Goal: Task Accomplishment & Management: Manage account settings

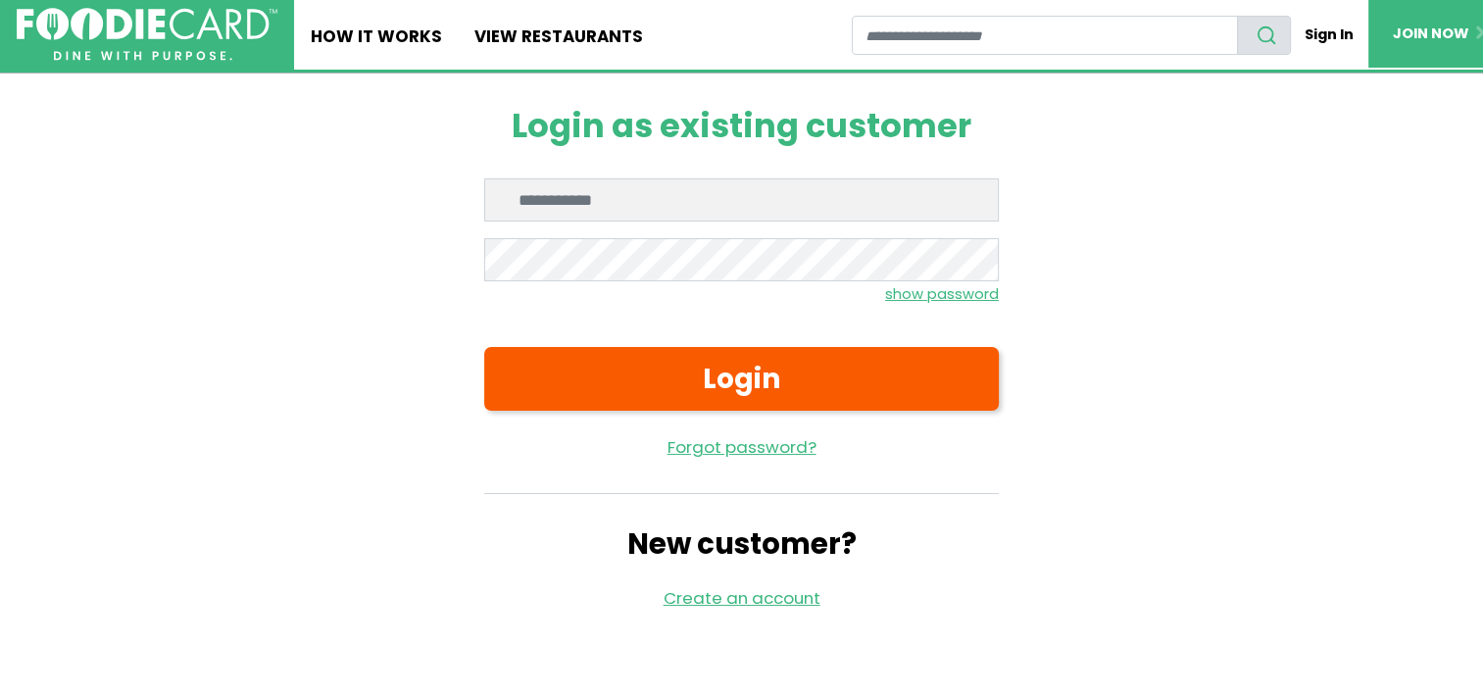
click at [537, 208] on input "Enter email" at bounding box center [741, 199] width 515 height 43
type input "**********"
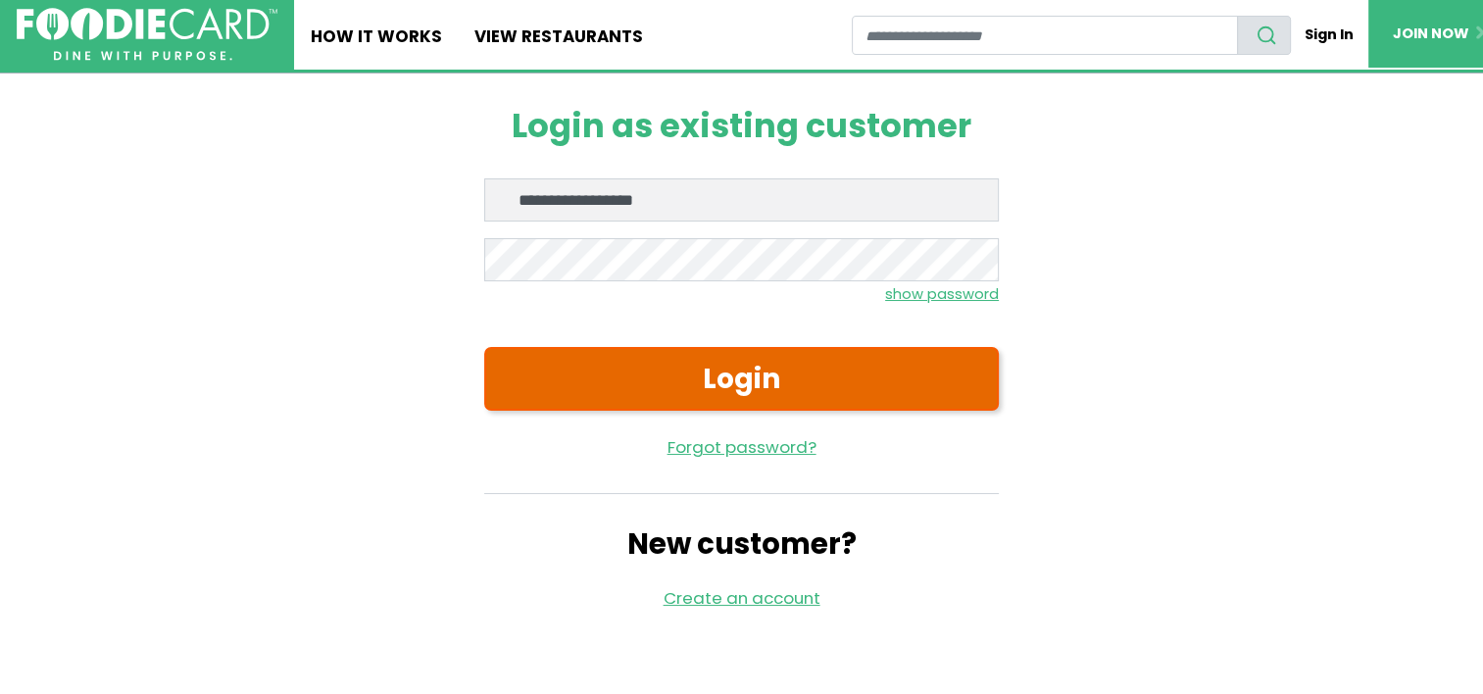
click at [719, 360] on button "Login" at bounding box center [741, 378] width 515 height 63
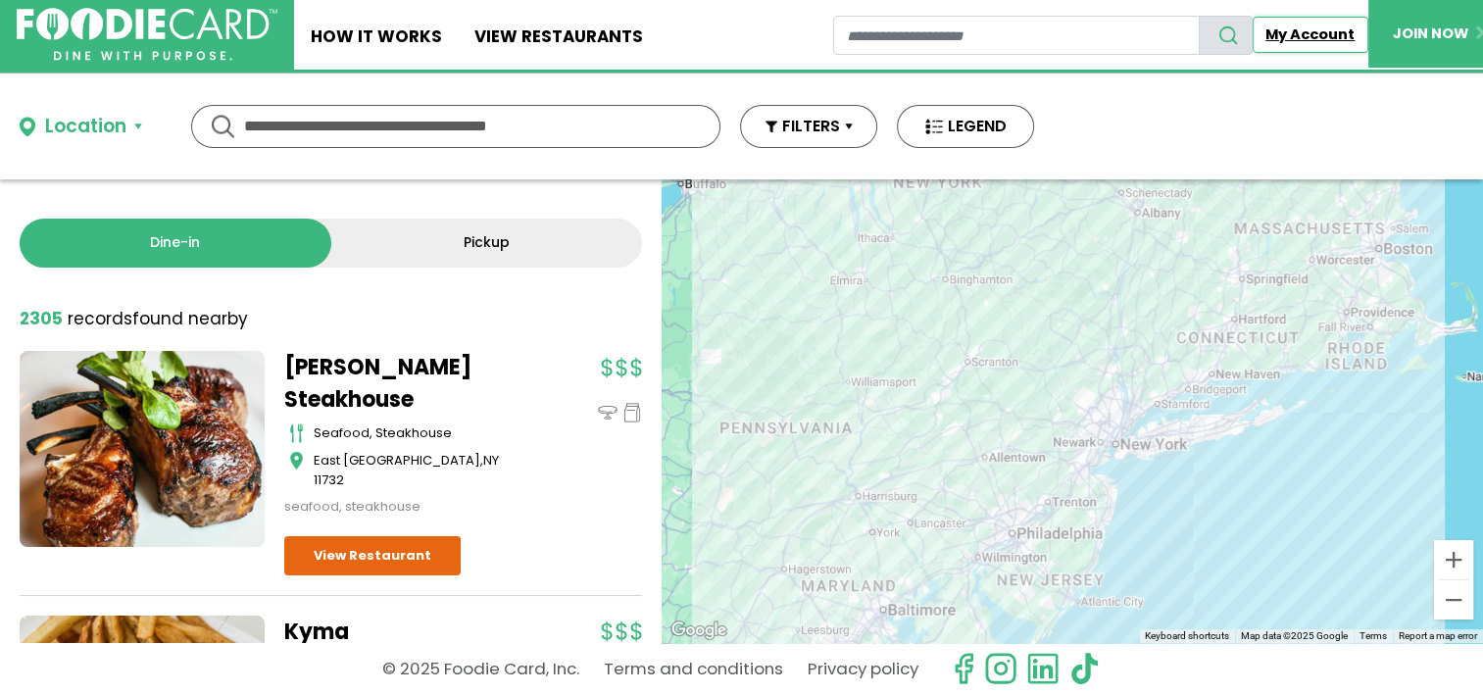
click at [1295, 30] on link "My Account" at bounding box center [1311, 35] width 116 height 36
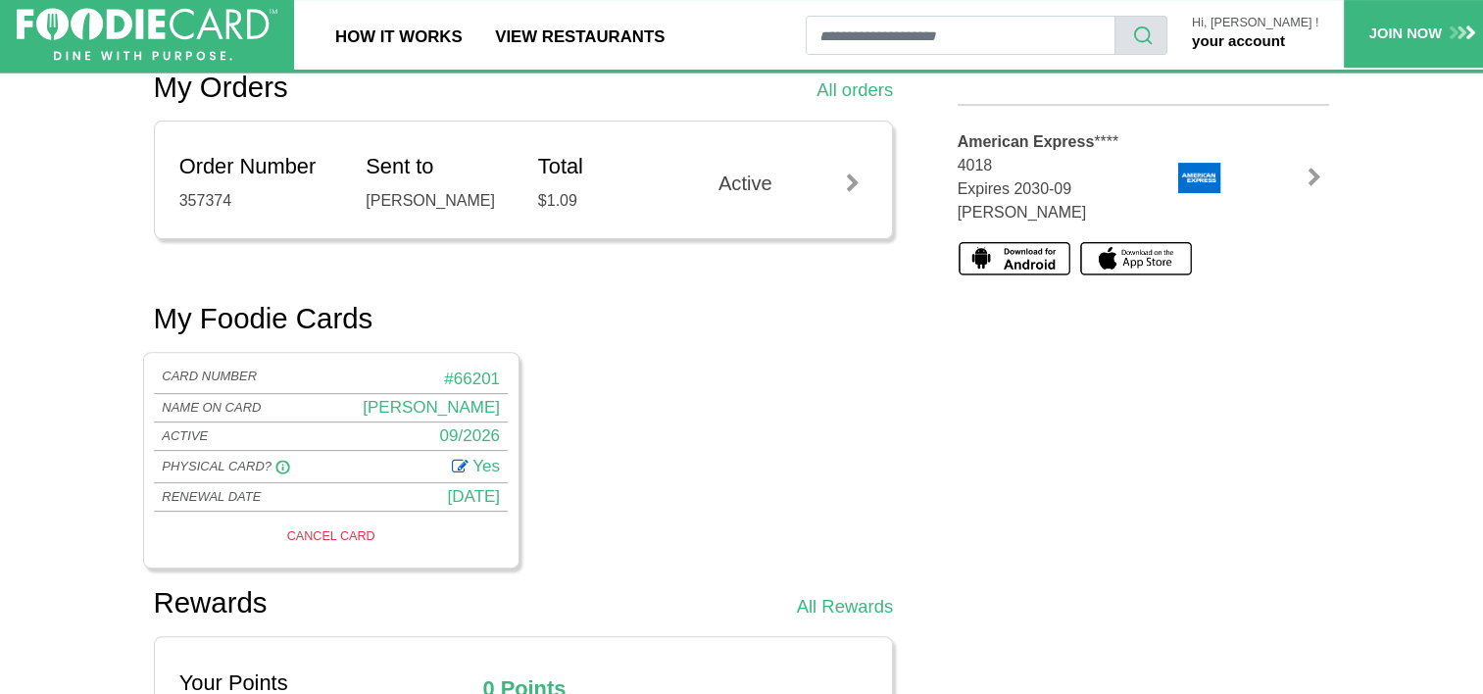
scroll to position [590, 0]
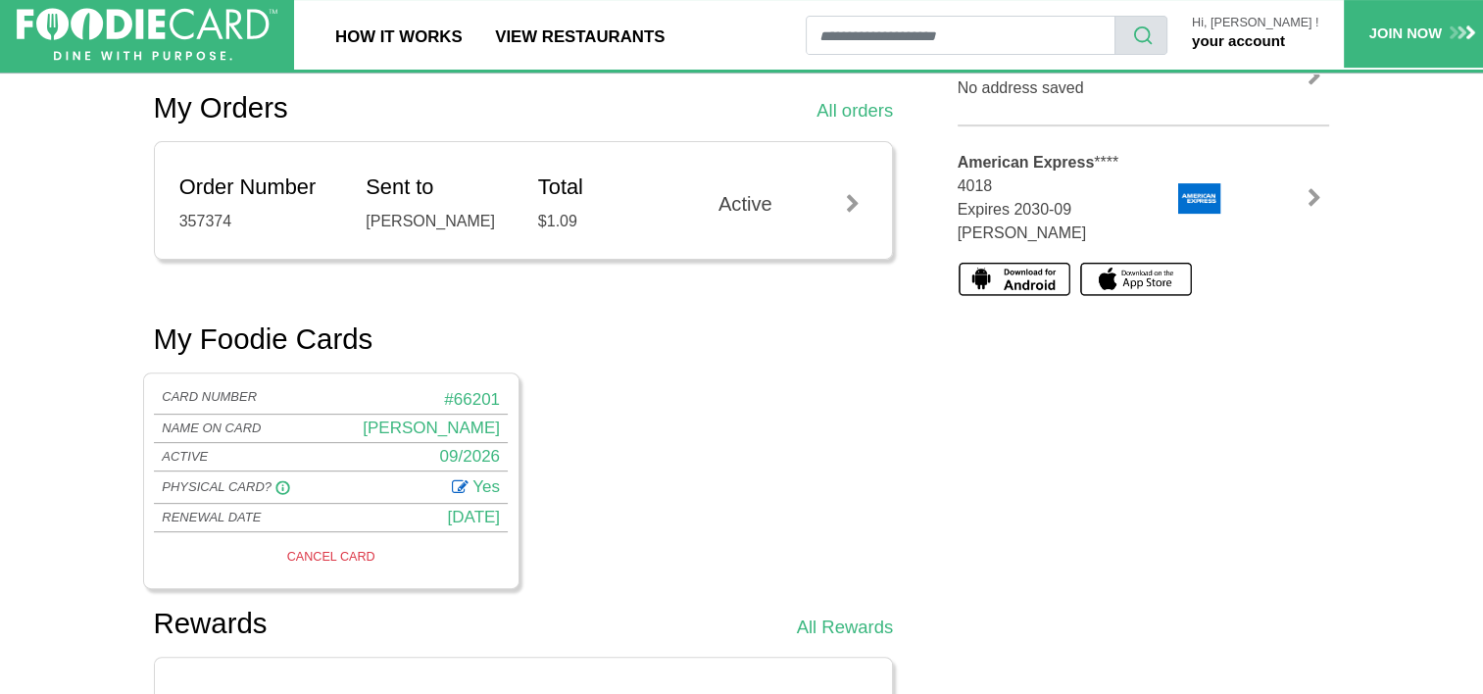
click at [280, 480] on icon at bounding box center [282, 487] width 15 height 15
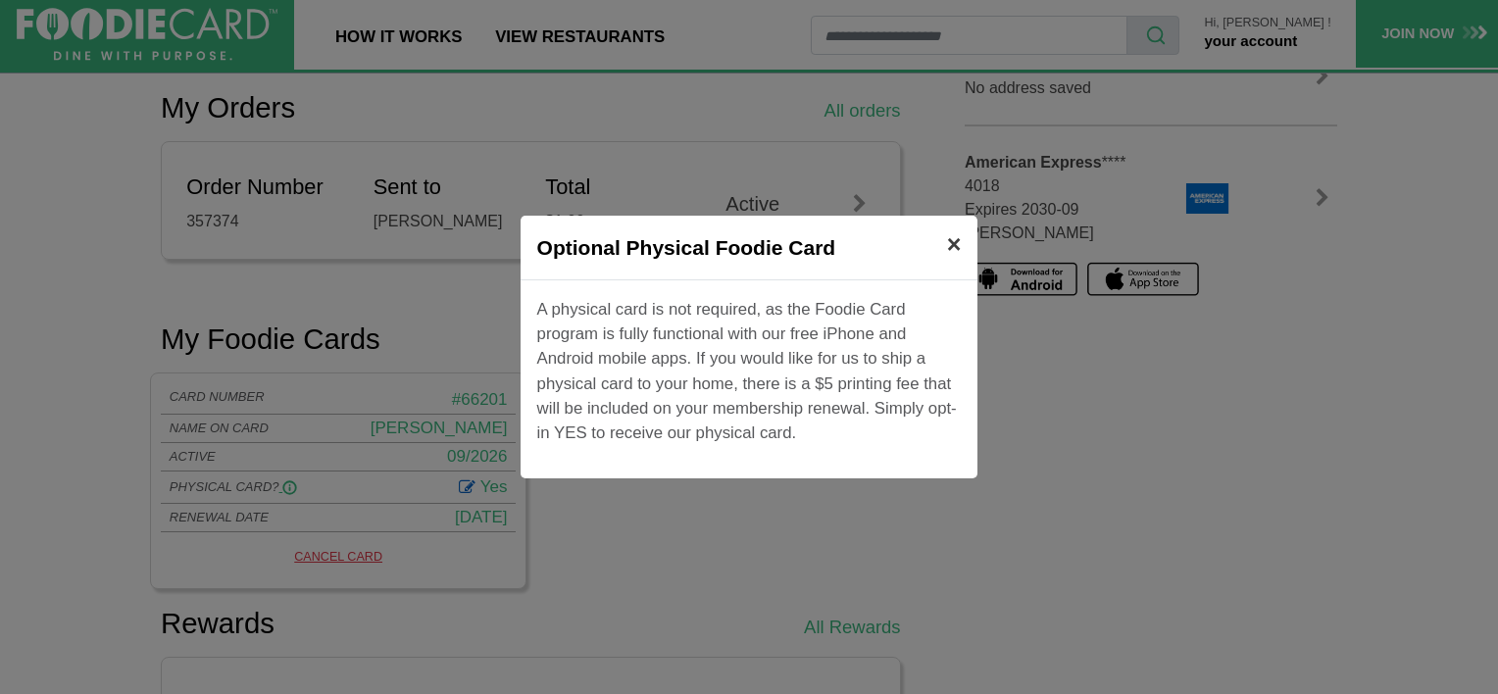
click at [951, 239] on span "×" at bounding box center [954, 243] width 15 height 27
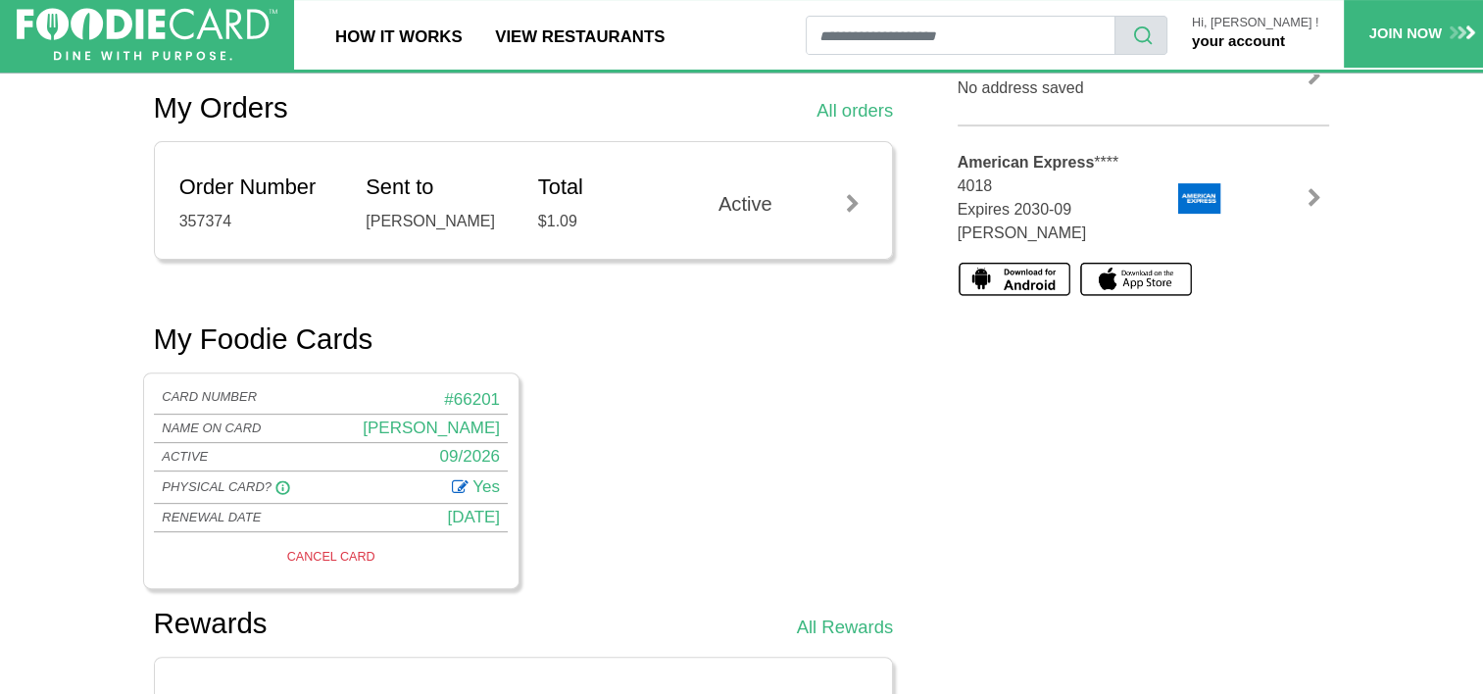
click at [456, 485] on icon at bounding box center [460, 485] width 17 height 22
click at [456, 485] on select "*** **" at bounding box center [471, 488] width 57 height 29
click at [443, 474] on select "*** **" at bounding box center [471, 488] width 57 height 29
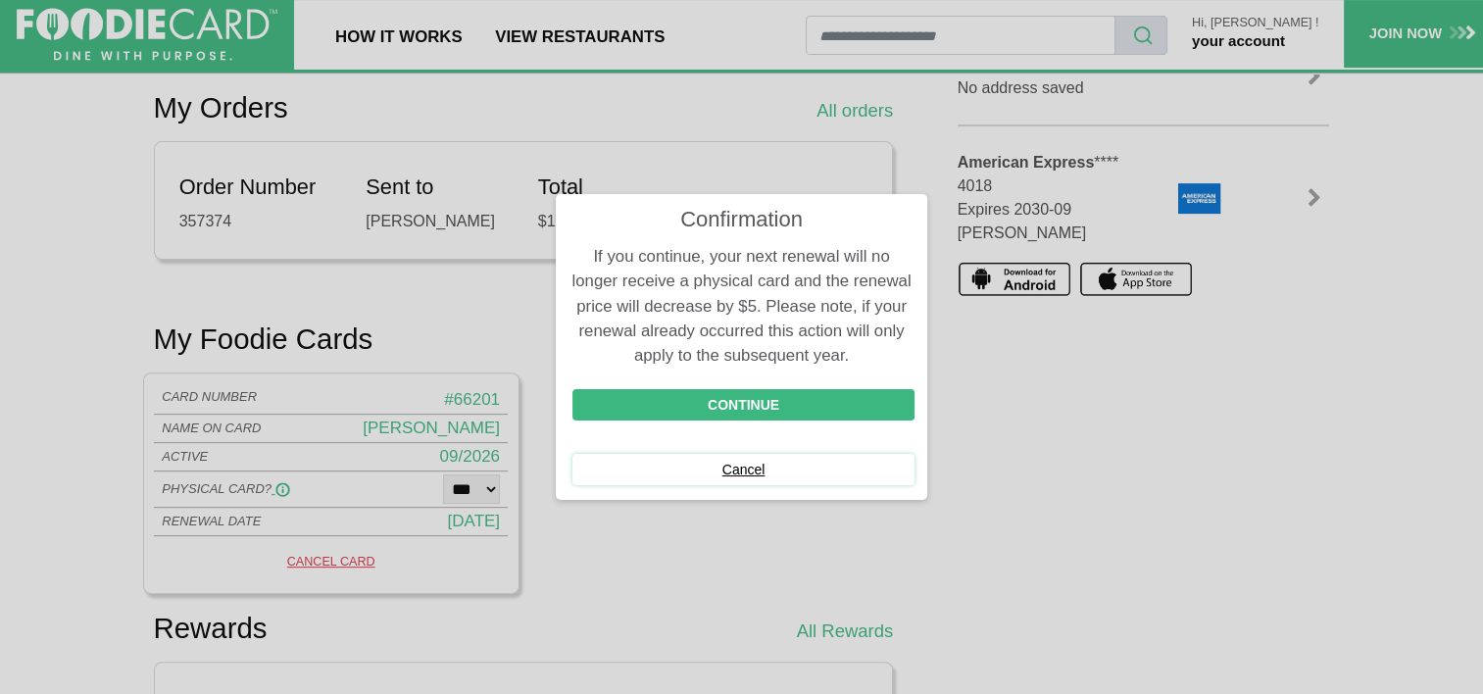
click at [741, 463] on button "Cancel" at bounding box center [744, 469] width 343 height 31
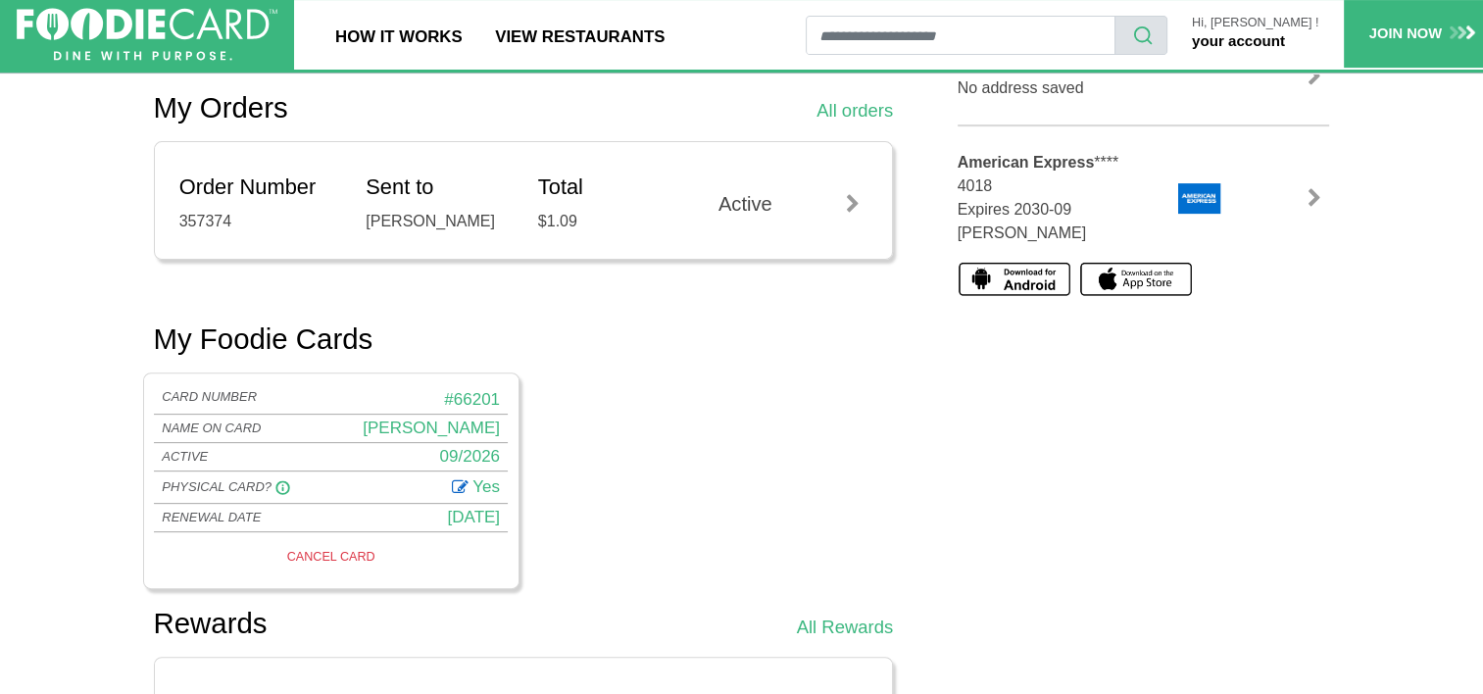
click at [278, 481] on use at bounding box center [282, 487] width 13 height 13
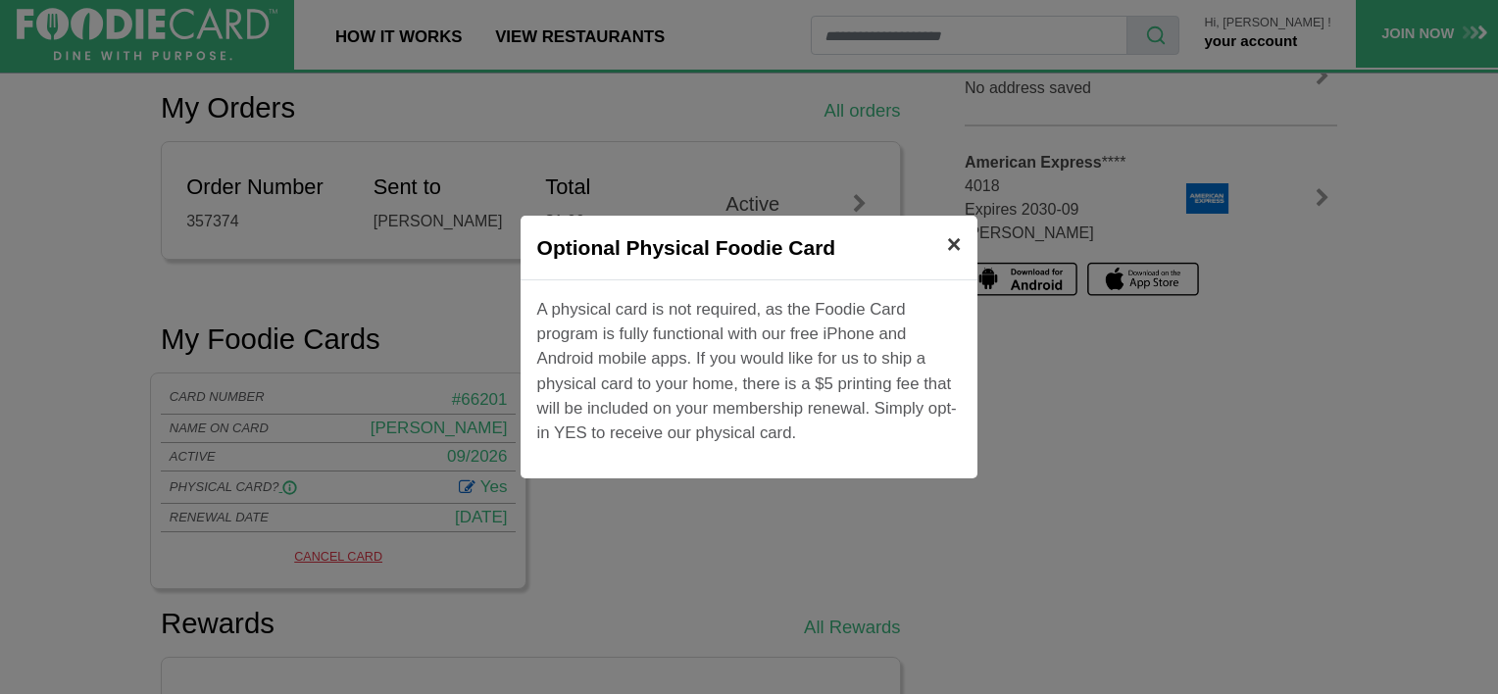
click at [951, 243] on span "×" at bounding box center [954, 243] width 15 height 27
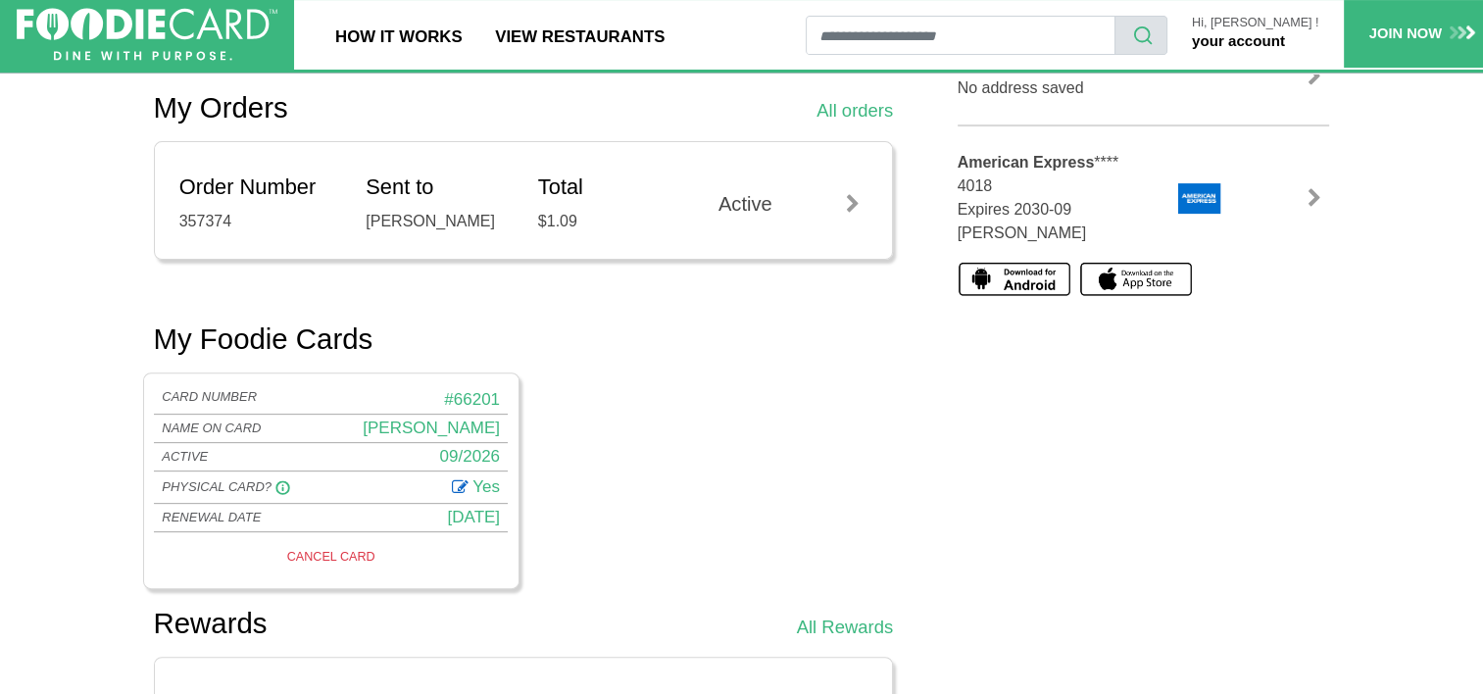
click at [481, 486] on span "Yes" at bounding box center [486, 486] width 27 height 19
click at [452, 491] on icon at bounding box center [460, 485] width 17 height 22
click at [482, 484] on select "*** **" at bounding box center [471, 488] width 57 height 29
select select "*"
click at [443, 474] on select "*** **" at bounding box center [471, 488] width 57 height 29
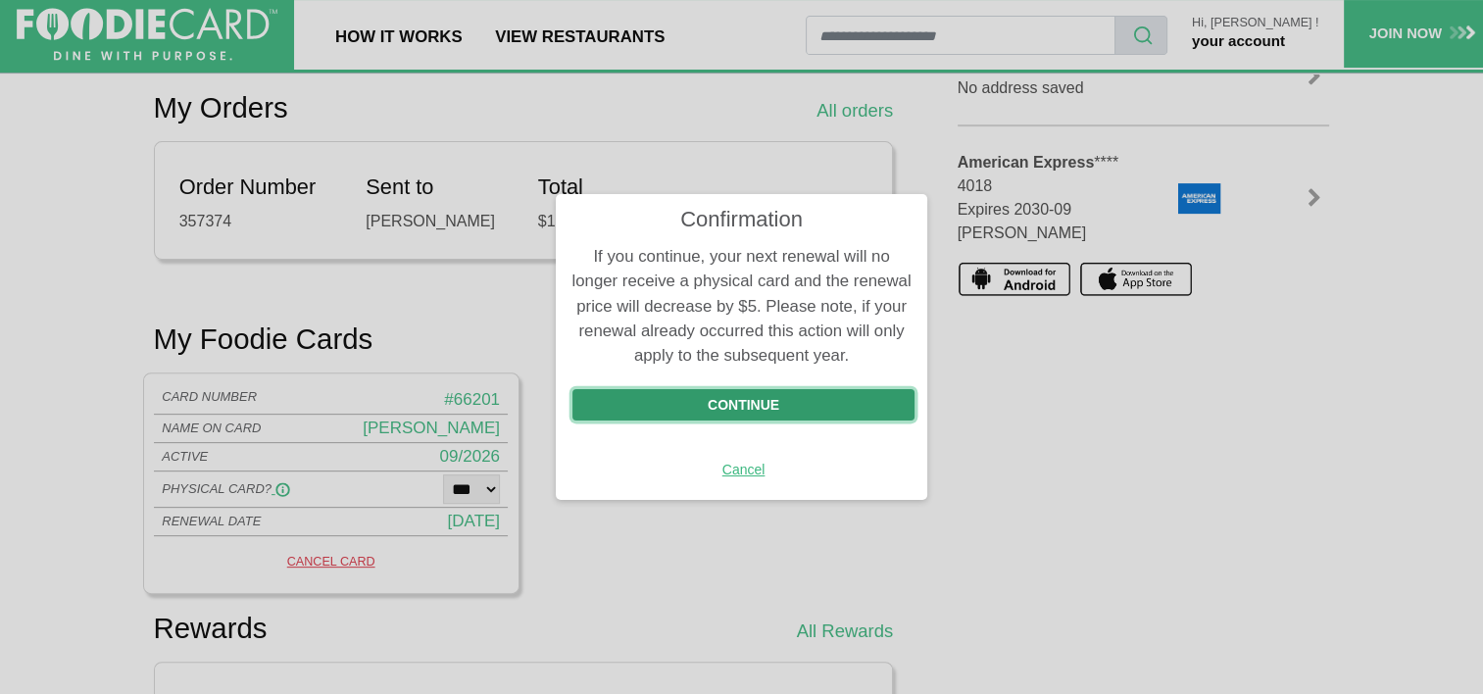
click at [738, 392] on button "Continue" at bounding box center [744, 404] width 343 height 31
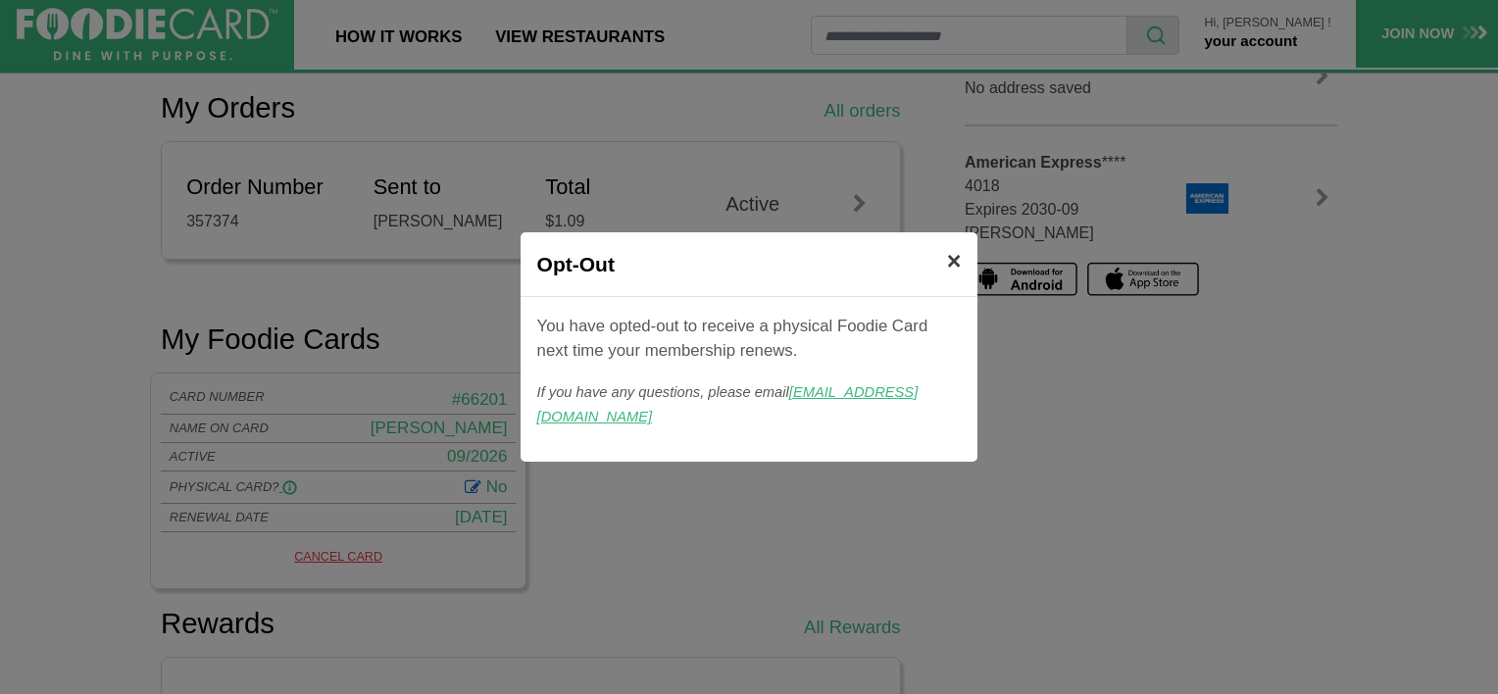
click at [961, 267] on button "×" at bounding box center [953, 261] width 47 height 58
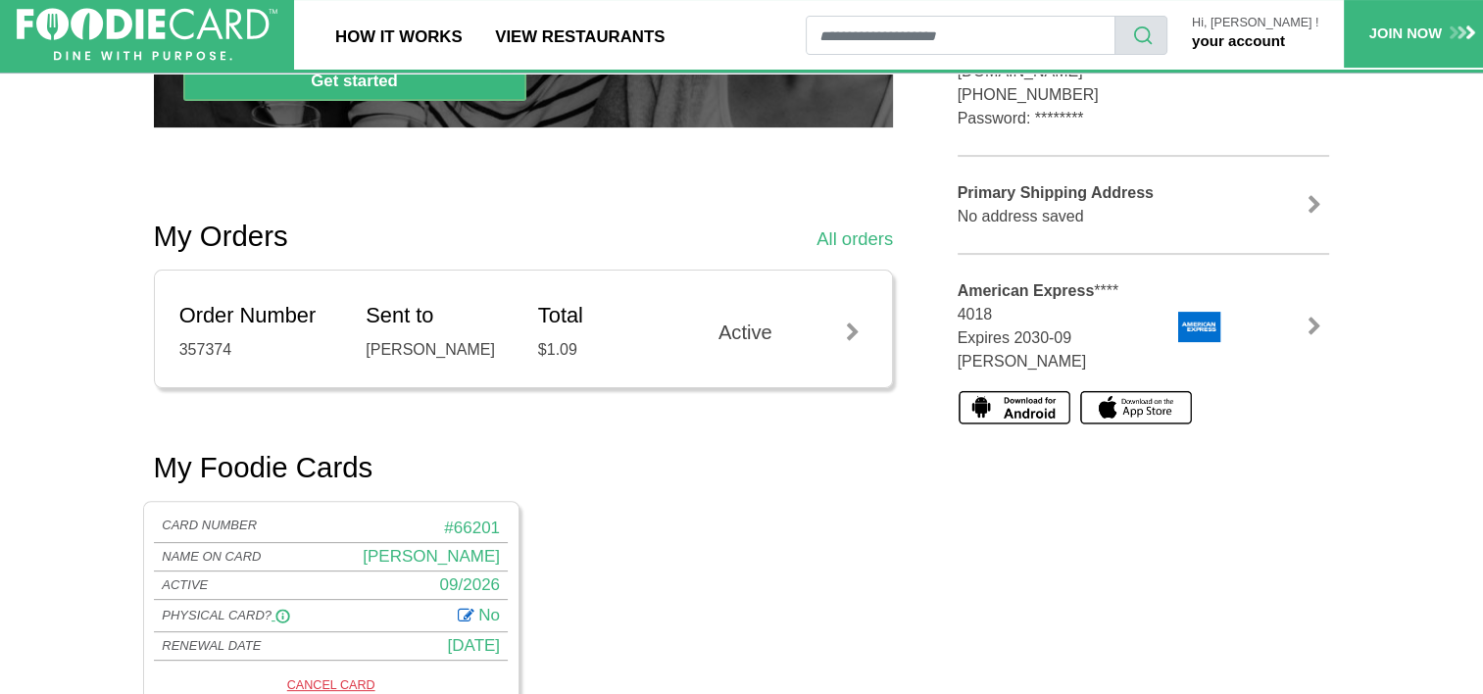
scroll to position [492, 0]
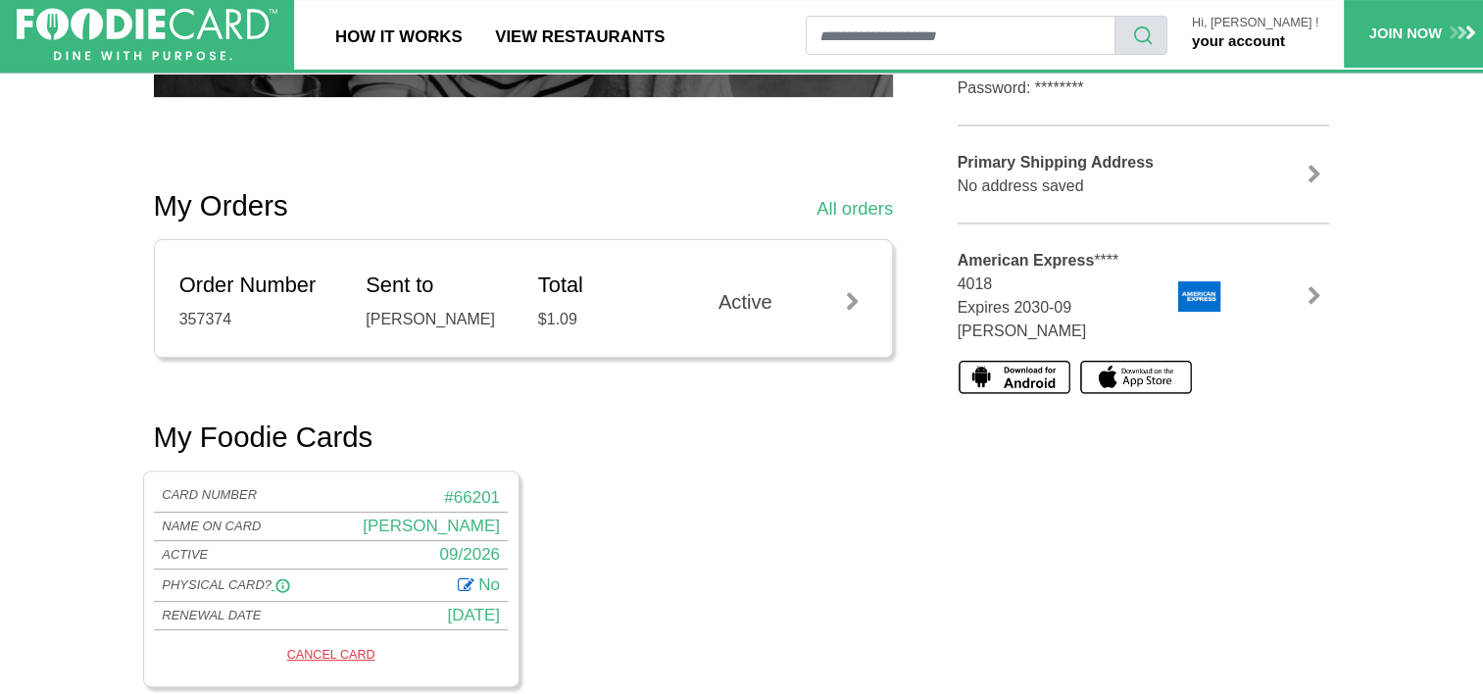
click at [857, 292] on div at bounding box center [852, 302] width 29 height 20
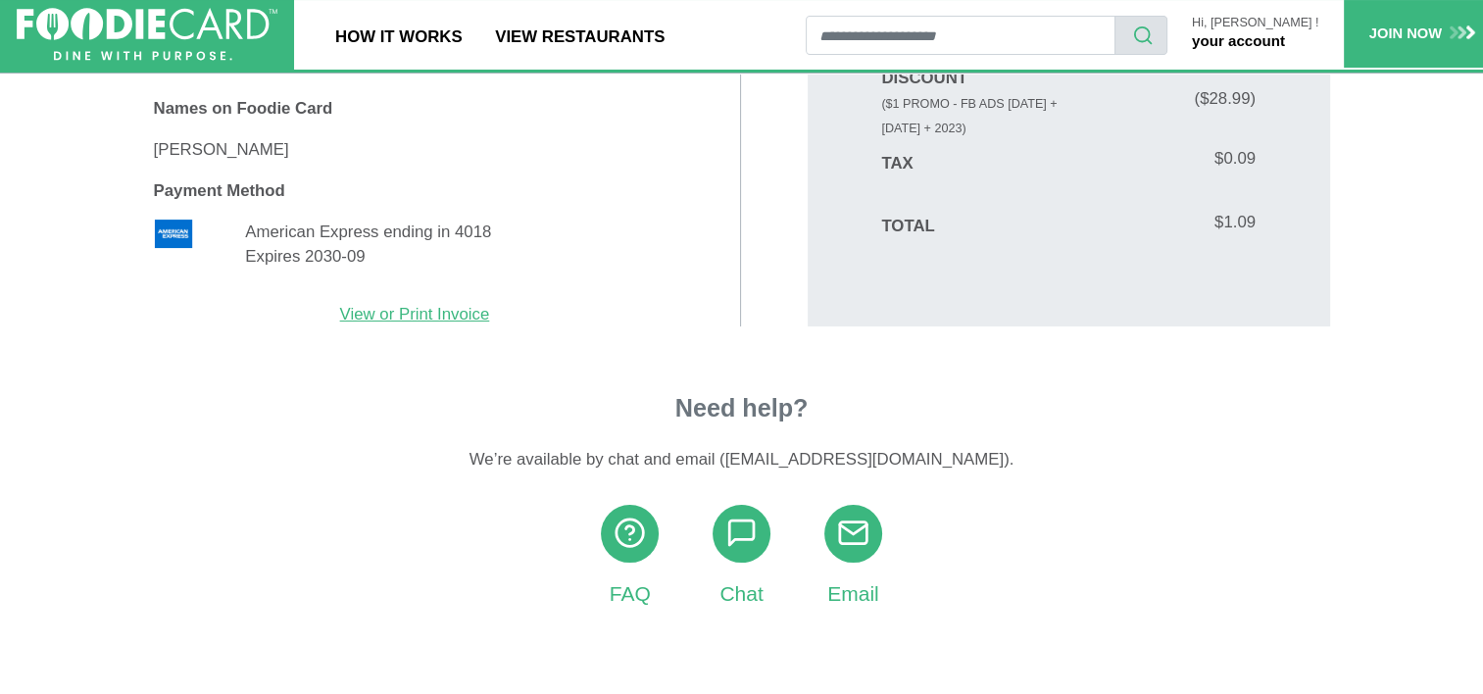
scroll to position [286, 0]
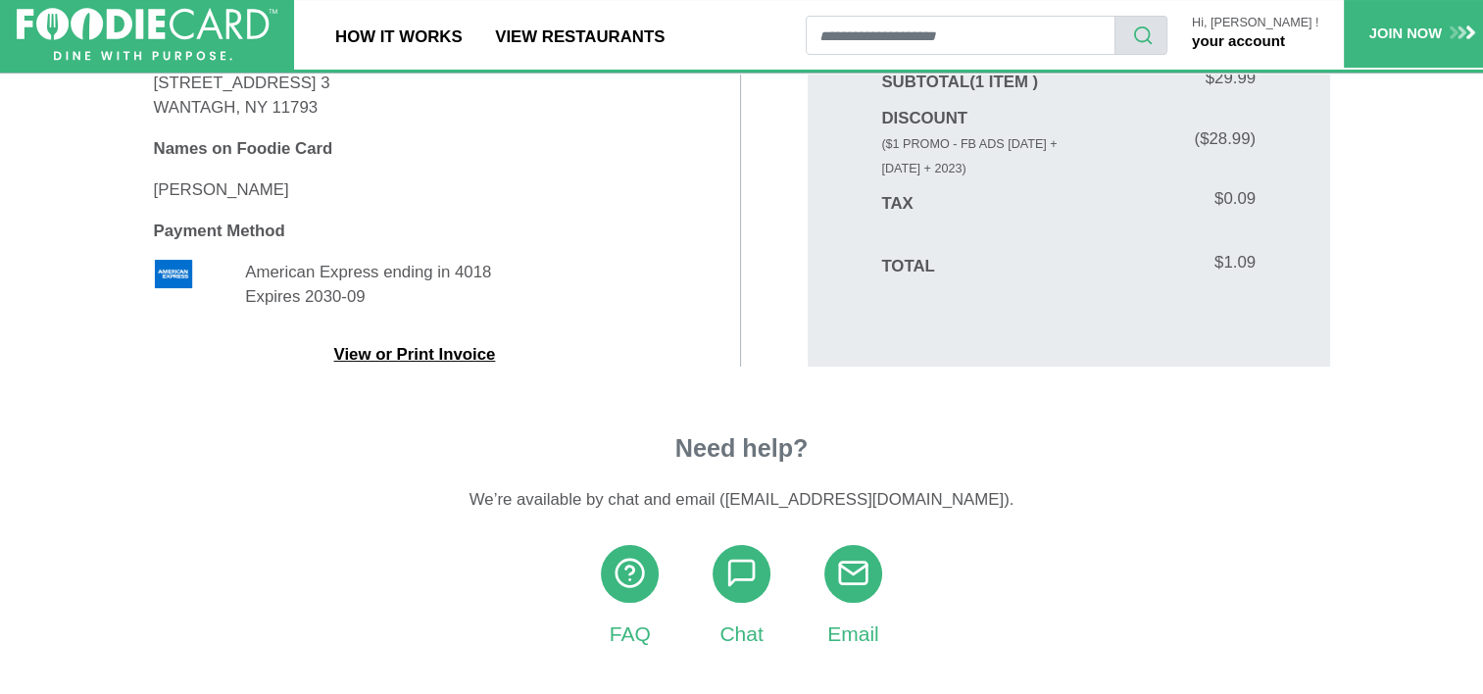
click at [421, 353] on link "View or Print Invoice" at bounding box center [415, 354] width 162 height 19
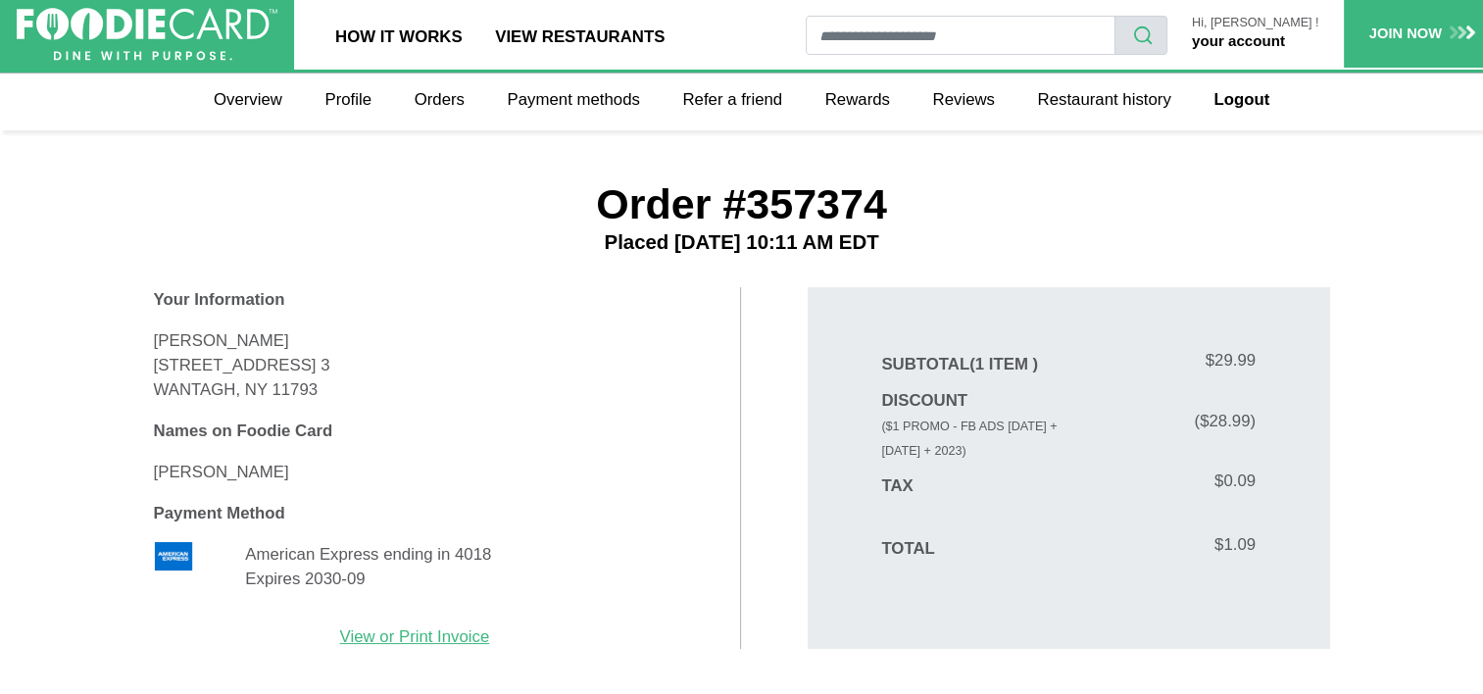
scroll to position [0, 0]
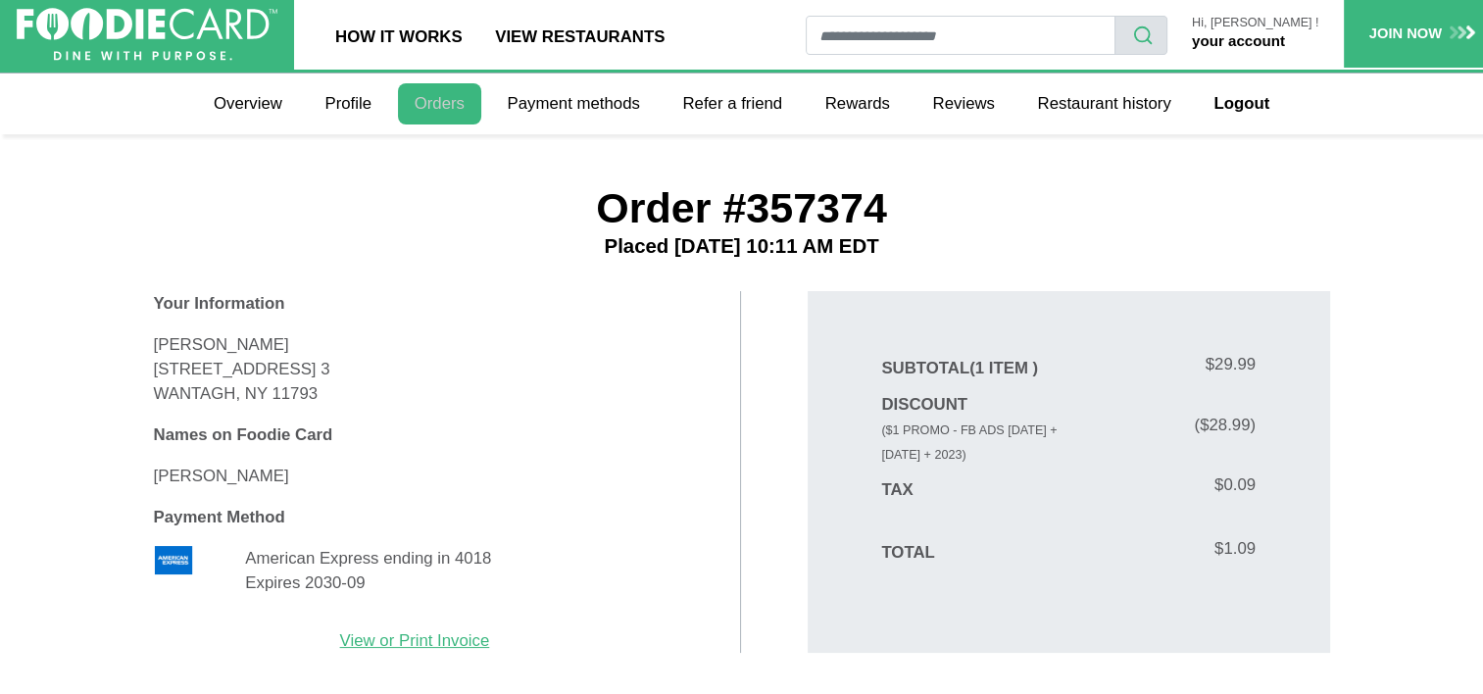
click at [426, 94] on link "Orders" at bounding box center [439, 103] width 83 height 41
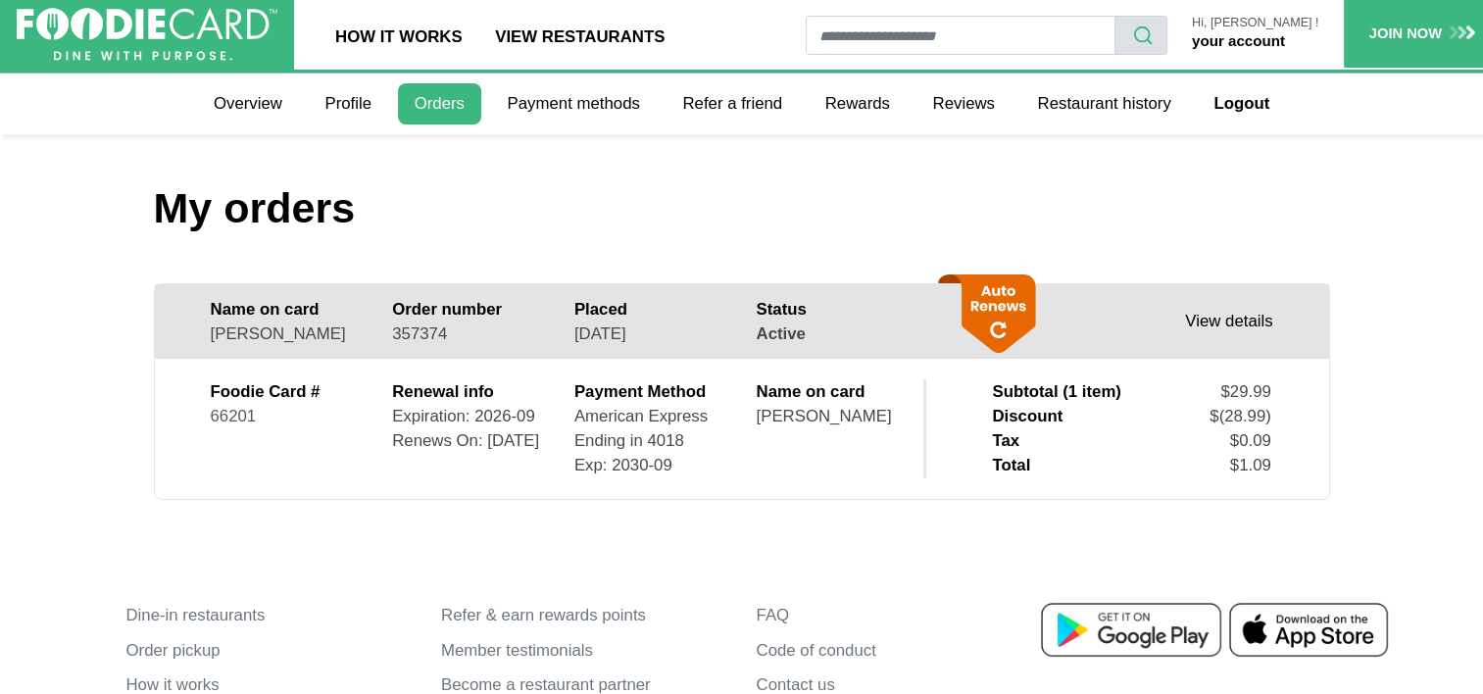
click at [1211, 318] on link "View details" at bounding box center [1228, 321] width 87 height 19
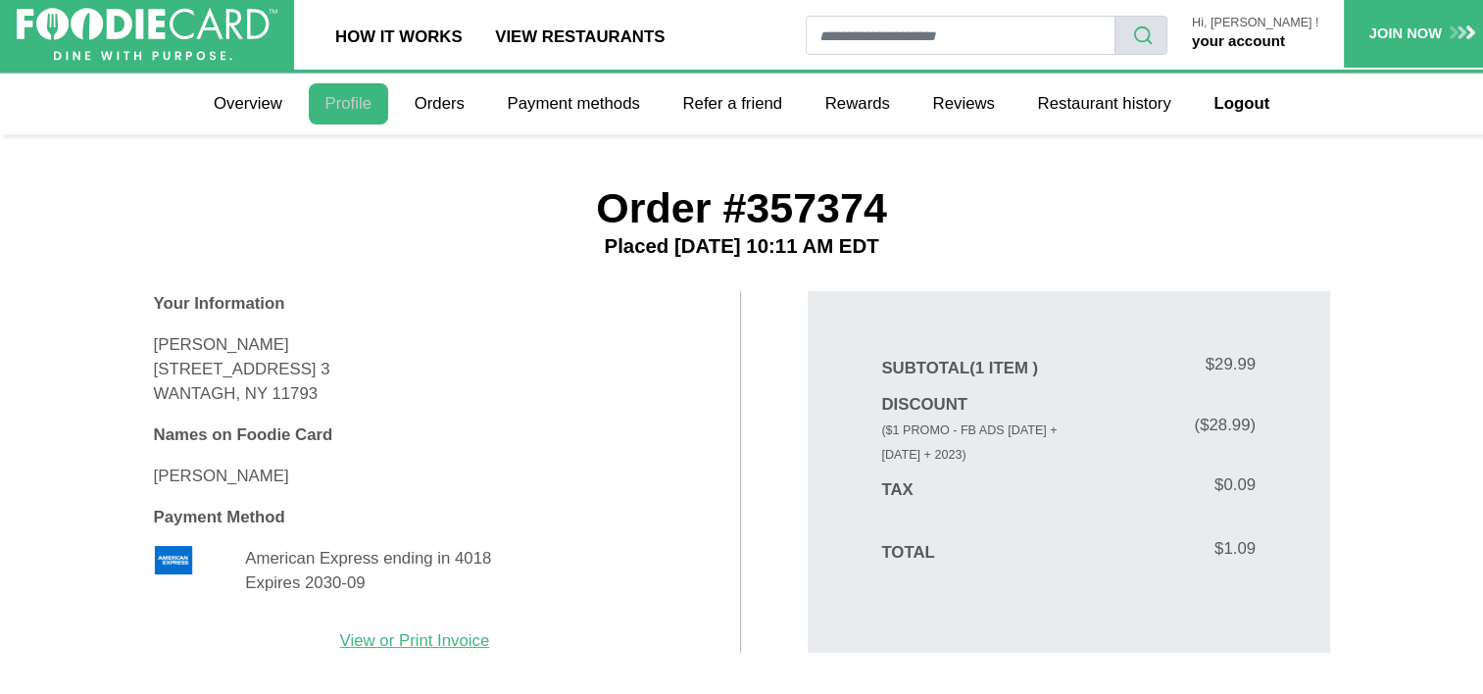
click at [342, 105] on link "Profile" at bounding box center [348, 103] width 79 height 41
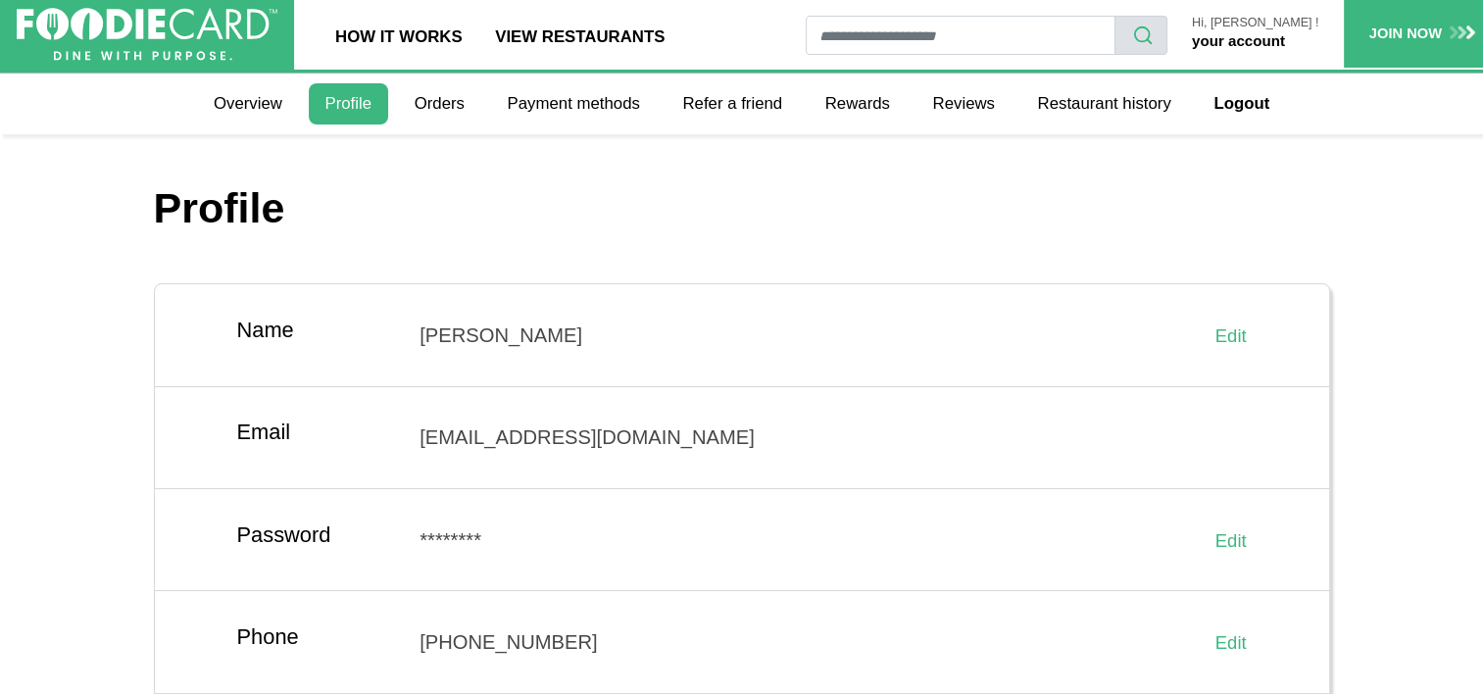
click at [1256, 33] on link "your account" at bounding box center [1238, 40] width 93 height 17
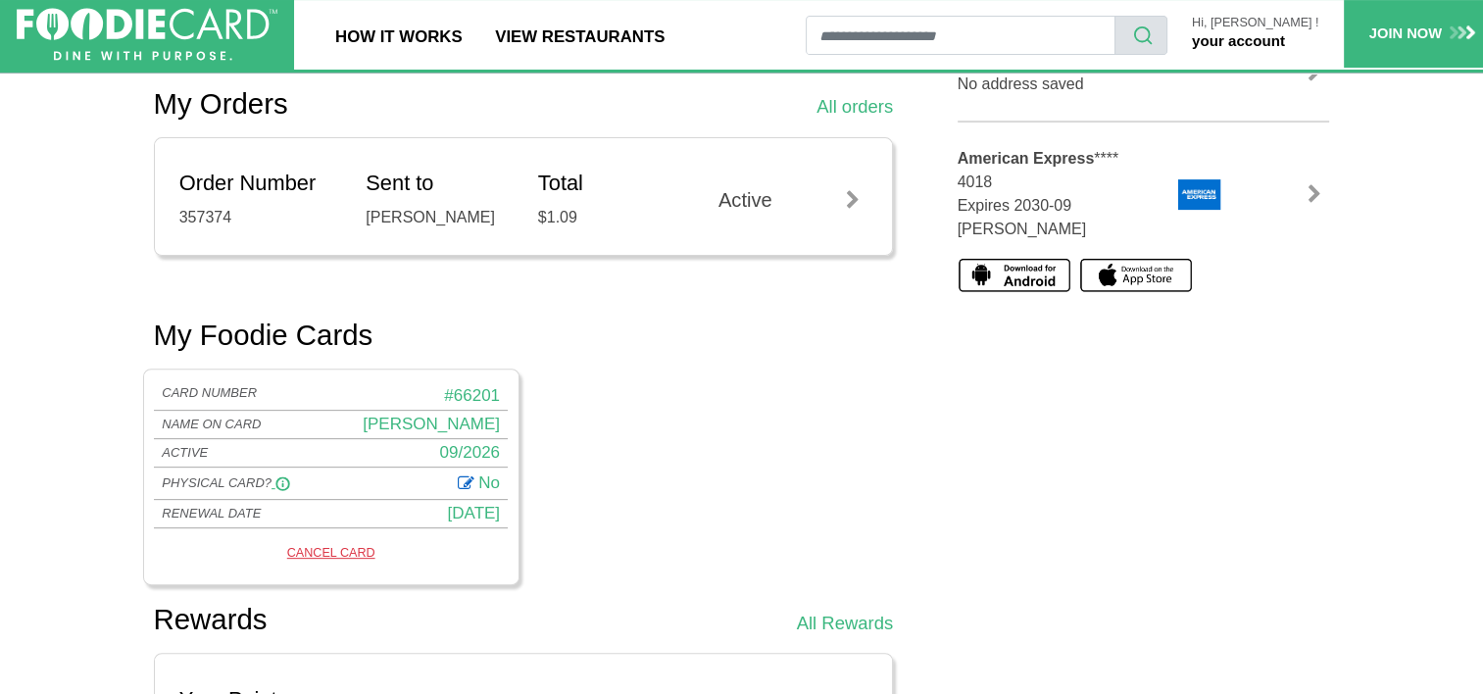
scroll to position [588, 0]
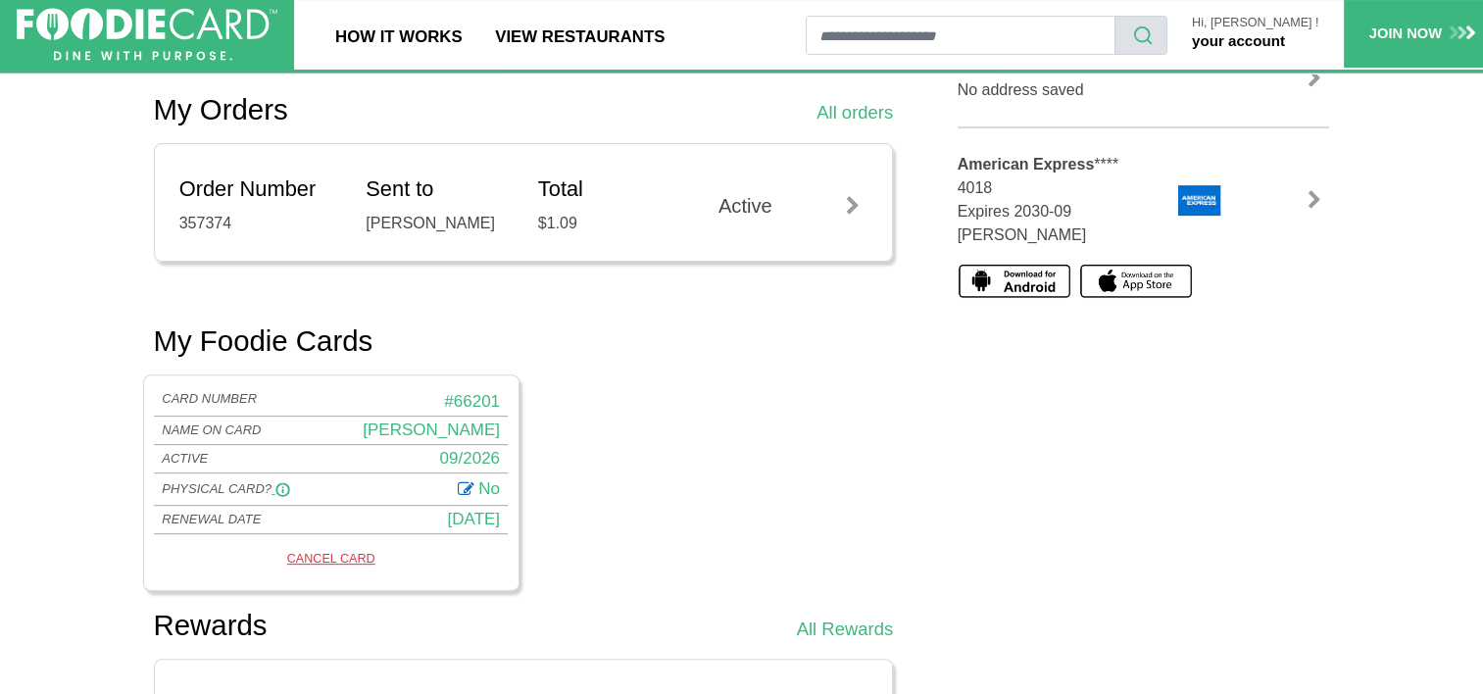
click at [1021, 264] on img at bounding box center [1015, 281] width 114 height 34
click at [1316, 190] on link at bounding box center [1314, 200] width 29 height 20
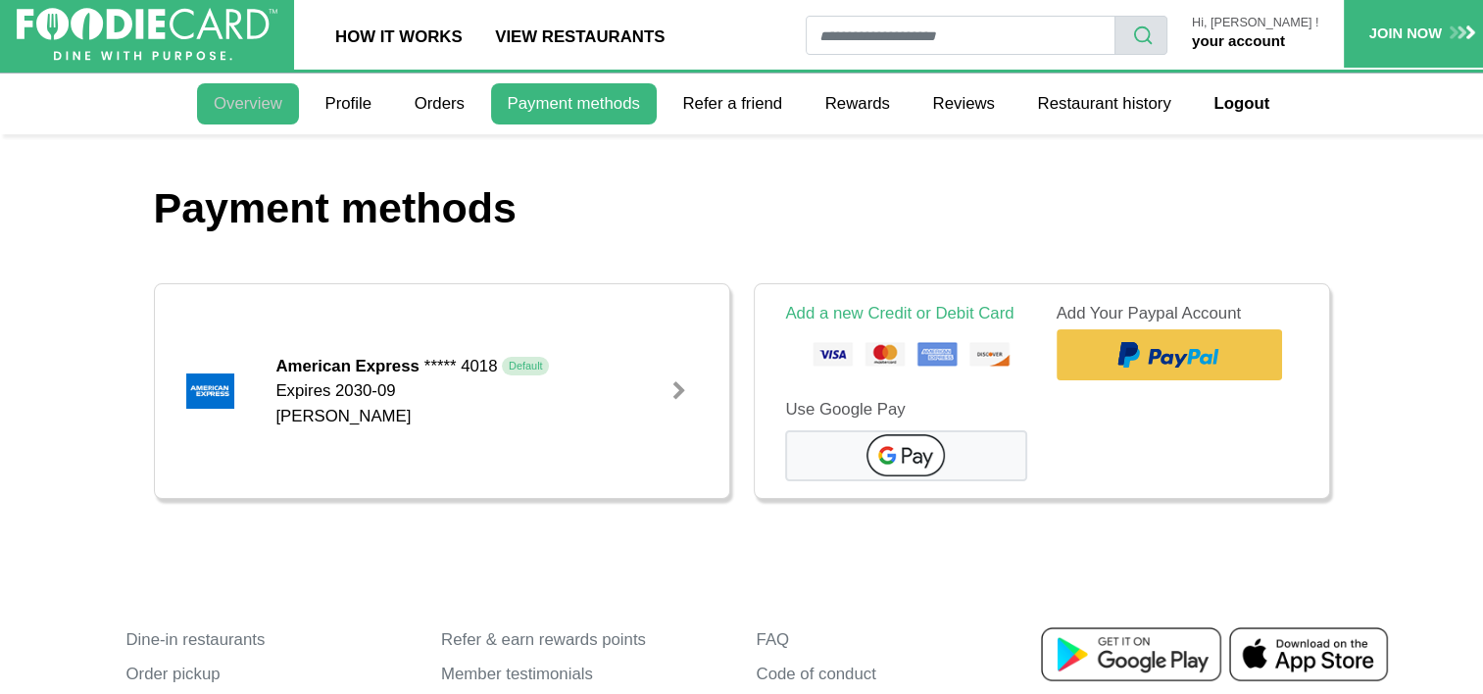
click at [252, 95] on link "Overview" at bounding box center [248, 103] width 102 height 41
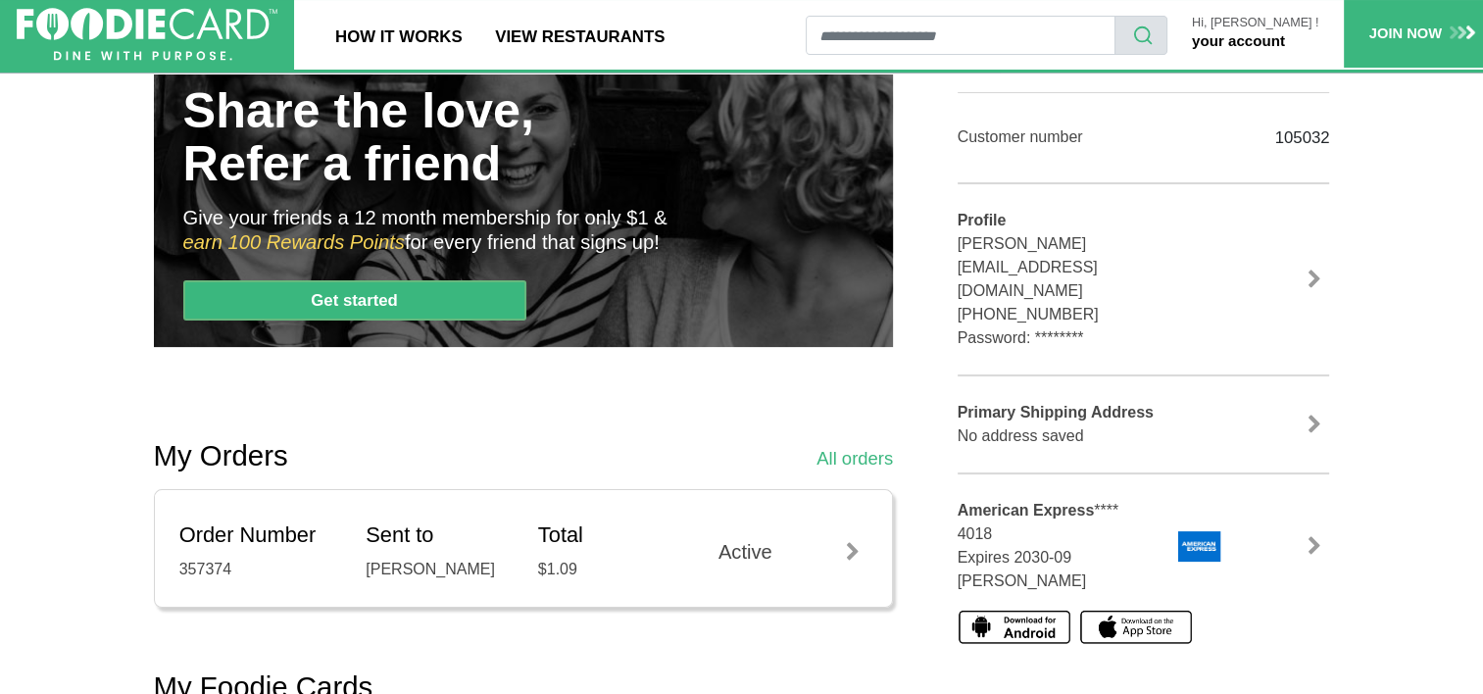
scroll to position [294, 0]
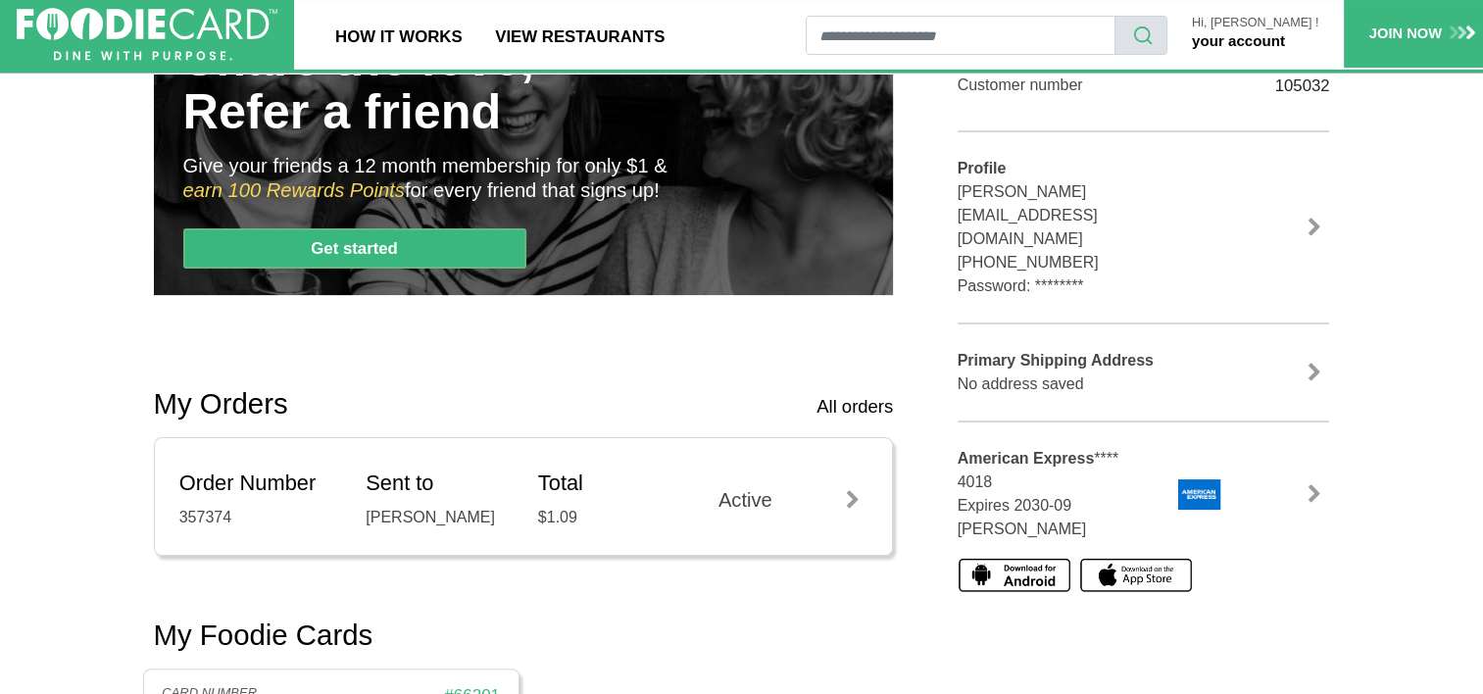
click at [827, 394] on link "All orders" at bounding box center [855, 406] width 76 height 27
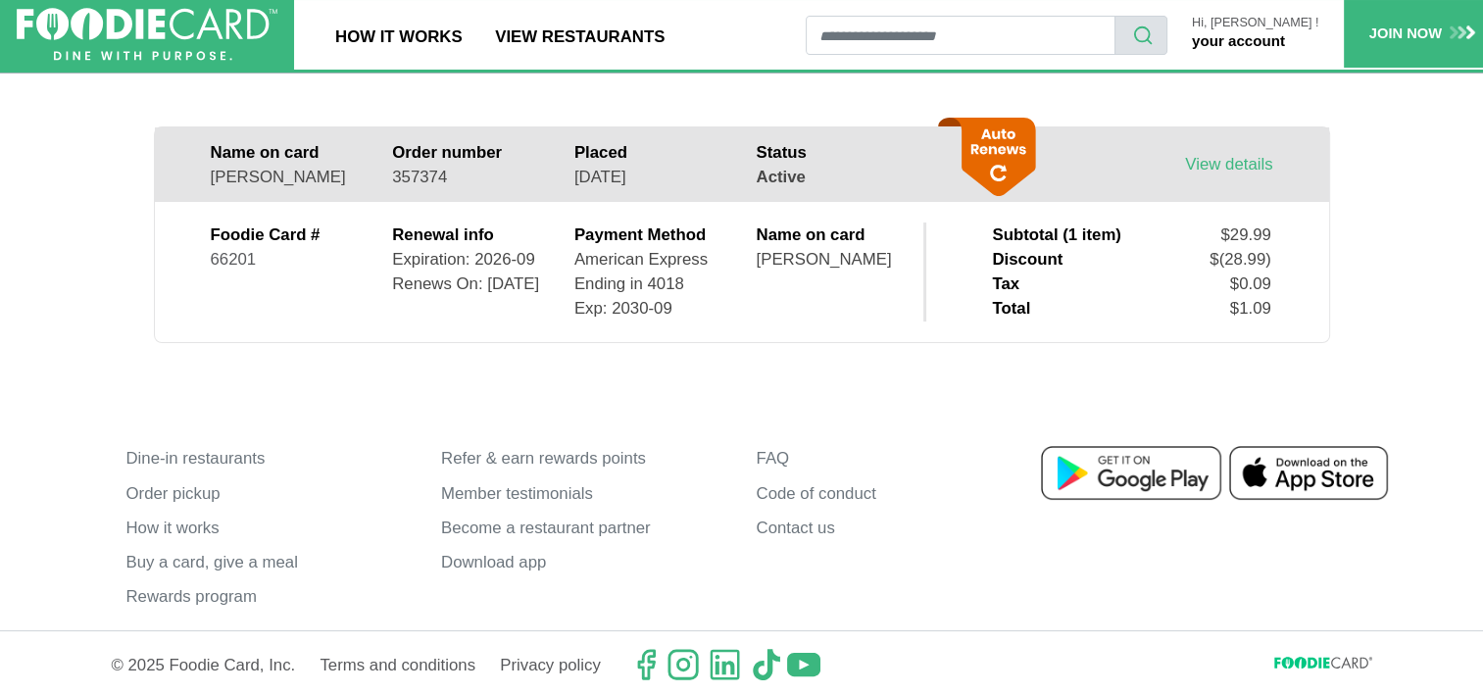
scroll to position [161, 0]
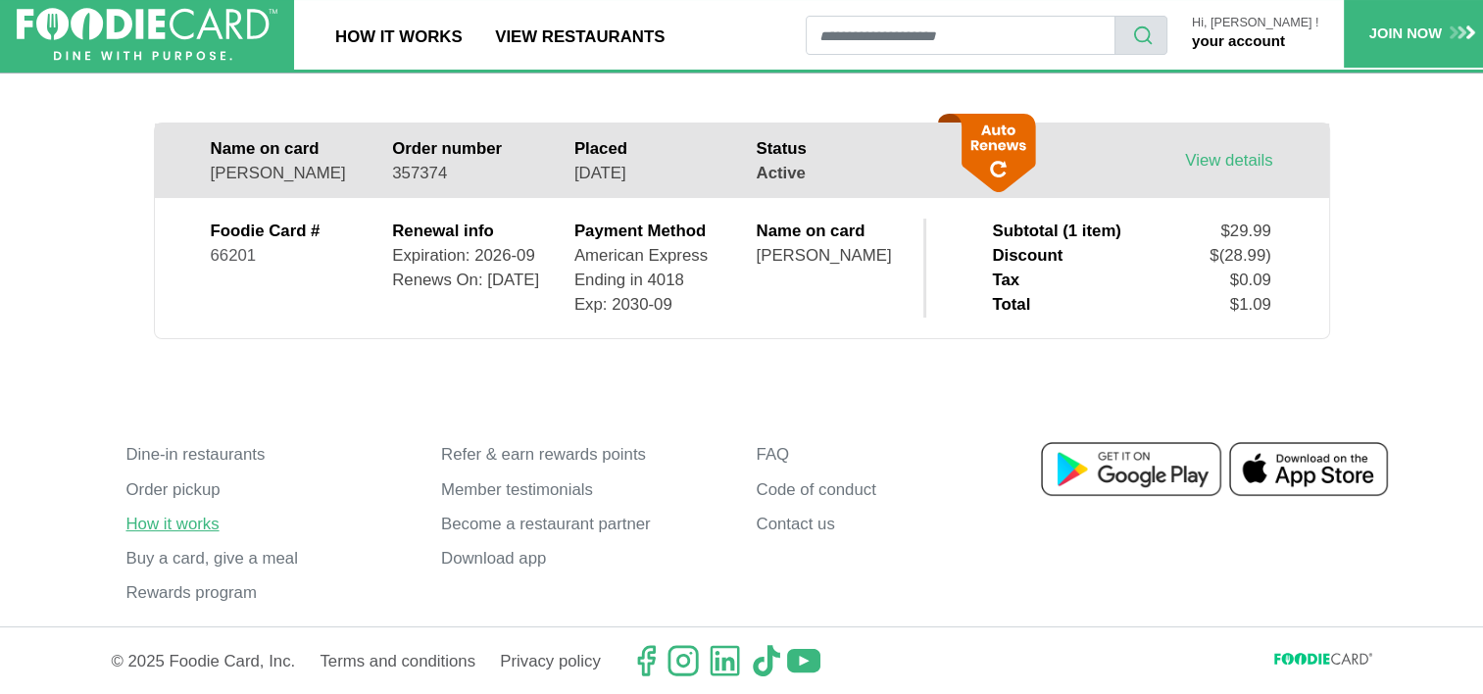
click at [176, 518] on link "How it works" at bounding box center [268, 524] width 286 height 34
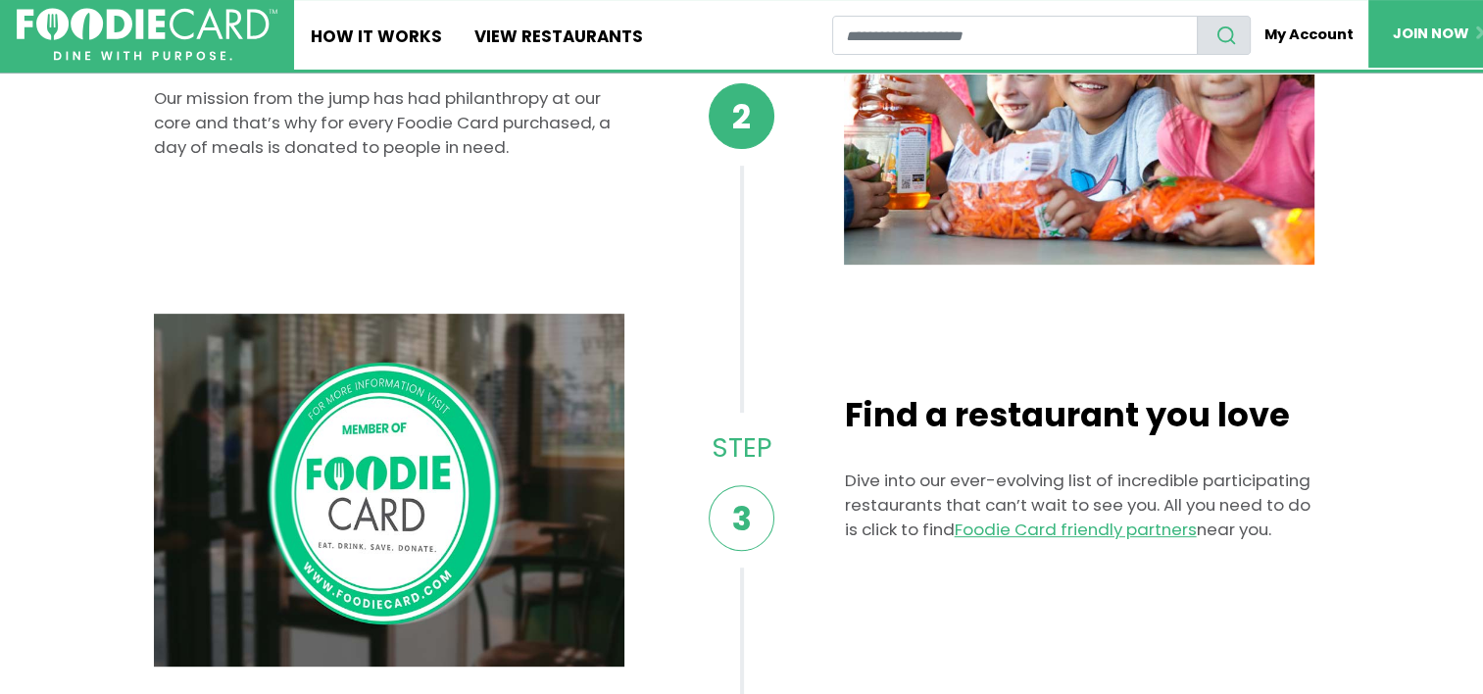
scroll to position [784, 0]
